Goal: Information Seeking & Learning: Learn about a topic

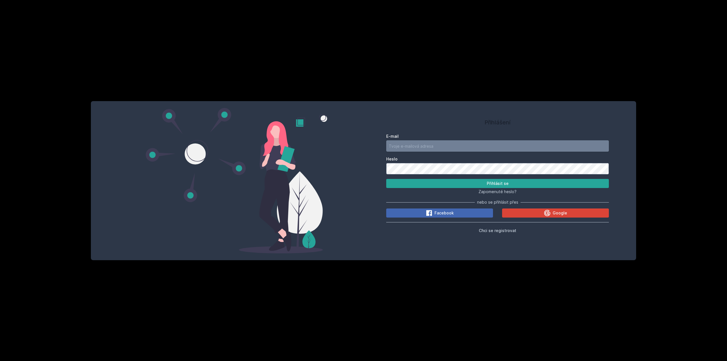
click at [426, 144] on input "E-mail" at bounding box center [497, 145] width 223 height 11
type input "[EMAIL_ADDRESS][PERSON_NAME][DOMAIN_NAME]"
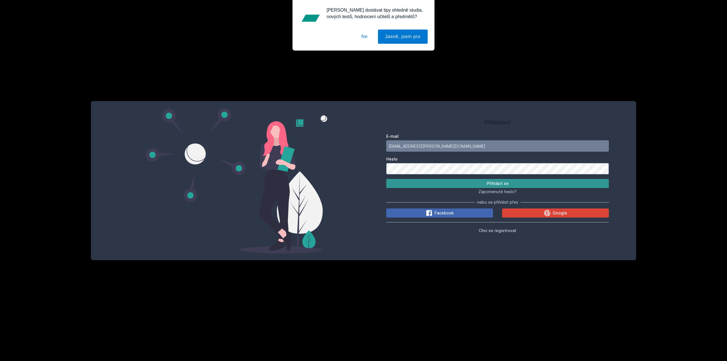
click at [448, 183] on button "Přihlásit se" at bounding box center [497, 183] width 223 height 9
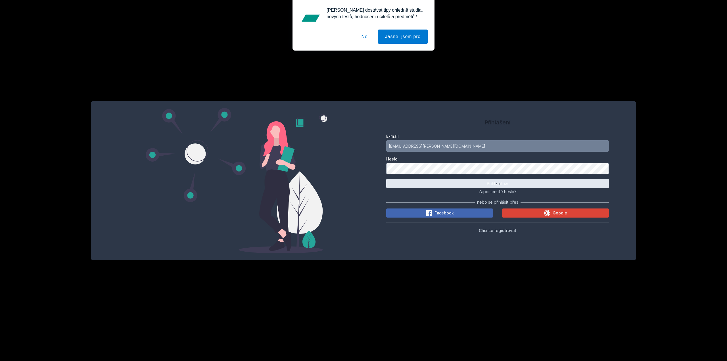
click at [365, 36] on button "Ne" at bounding box center [364, 37] width 20 height 14
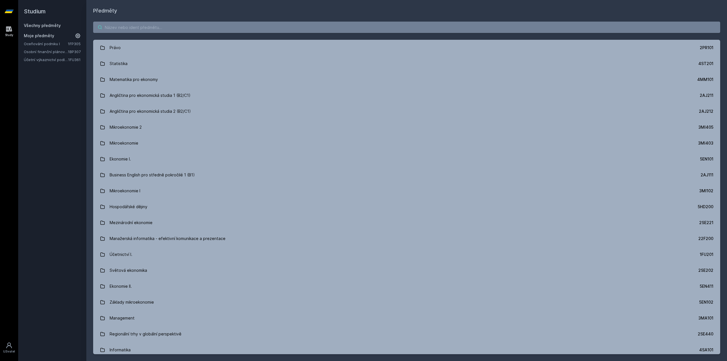
click at [155, 27] on input "search" at bounding box center [406, 27] width 627 height 11
paste input "5EN411"
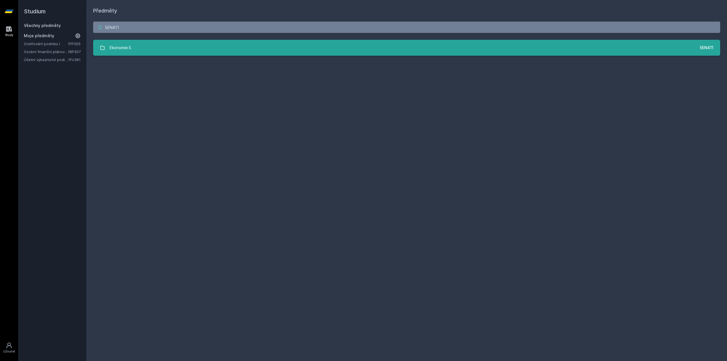
type input "5EN411"
click at [170, 47] on link "Ekonomie II. 5EN411" at bounding box center [406, 48] width 627 height 16
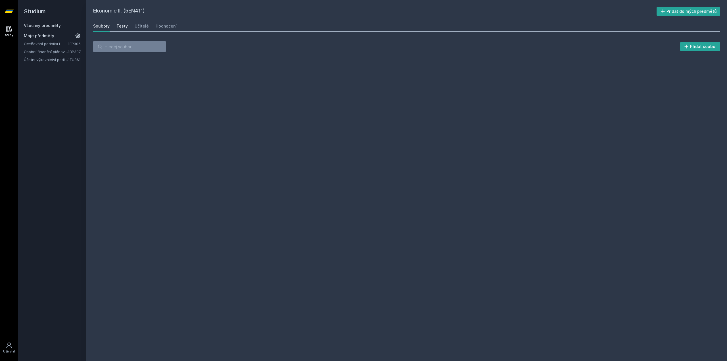
click at [117, 26] on div "Testy" at bounding box center [121, 26] width 11 height 6
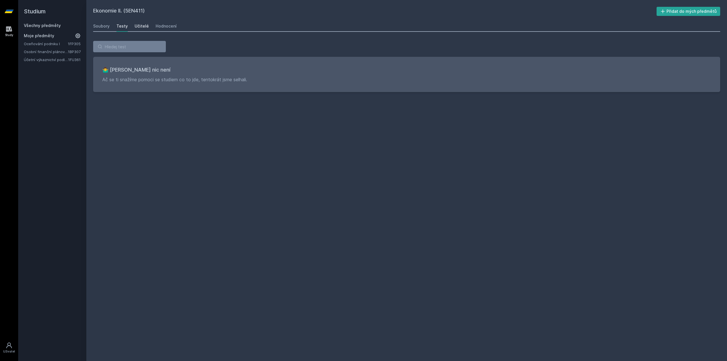
click at [139, 26] on div "Učitelé" at bounding box center [142, 26] width 14 height 6
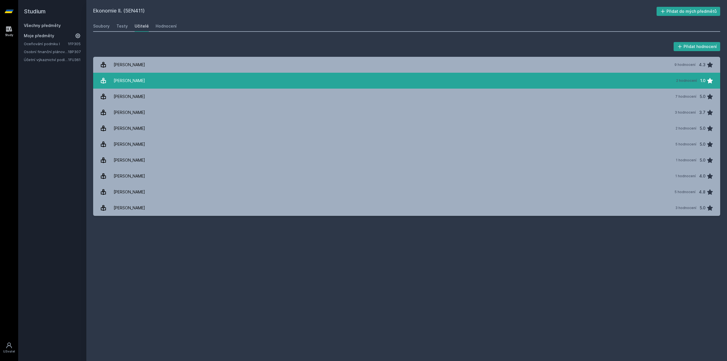
click at [160, 81] on link "[PERSON_NAME] 2 hodnocení 1.0" at bounding box center [406, 81] width 627 height 16
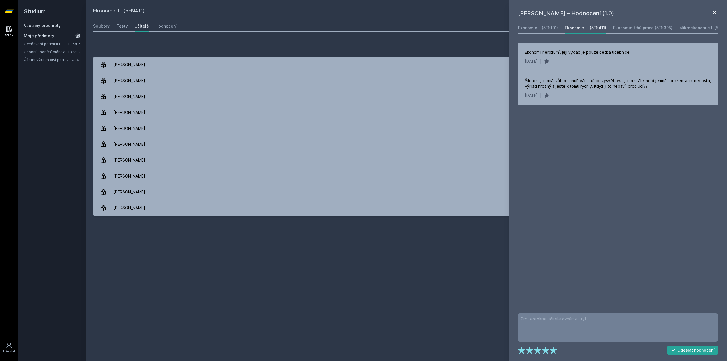
click at [716, 12] on icon at bounding box center [714, 12] width 7 height 7
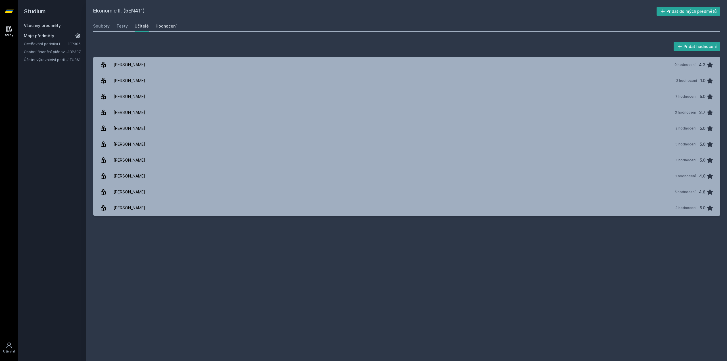
click at [172, 25] on div "Hodnocení" at bounding box center [166, 26] width 21 height 6
